Goal: Task Accomplishment & Management: Manage account settings

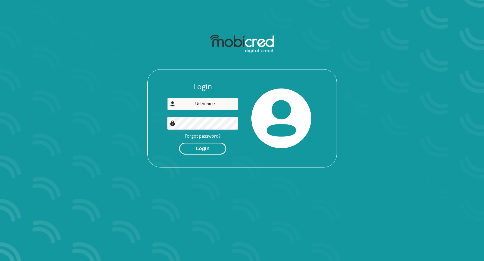
type input "[EMAIL_ADDRESS][DOMAIN_NAME]"
click at [210, 148] on button "Login" at bounding box center [202, 149] width 47 height 12
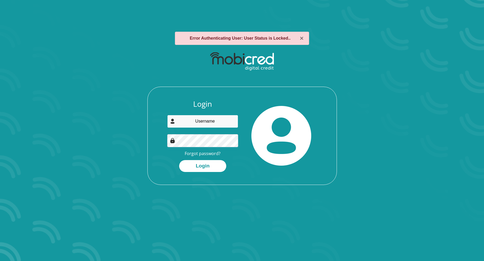
type input "[EMAIL_ADDRESS][DOMAIN_NAME]"
click at [302, 40] on button "×" at bounding box center [302, 38] width 4 height 6
